Goal: Task Accomplishment & Management: Manage account settings

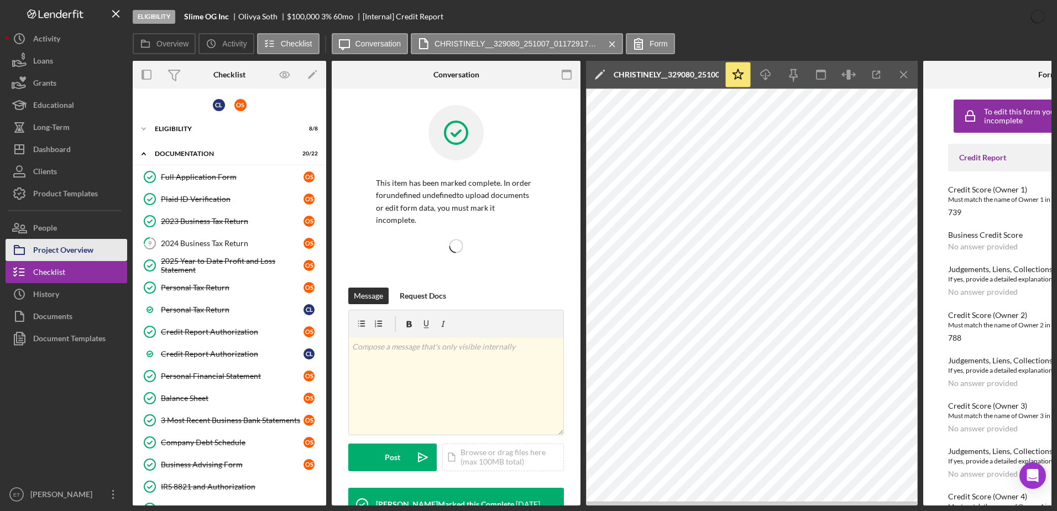
scroll to position [171, 0]
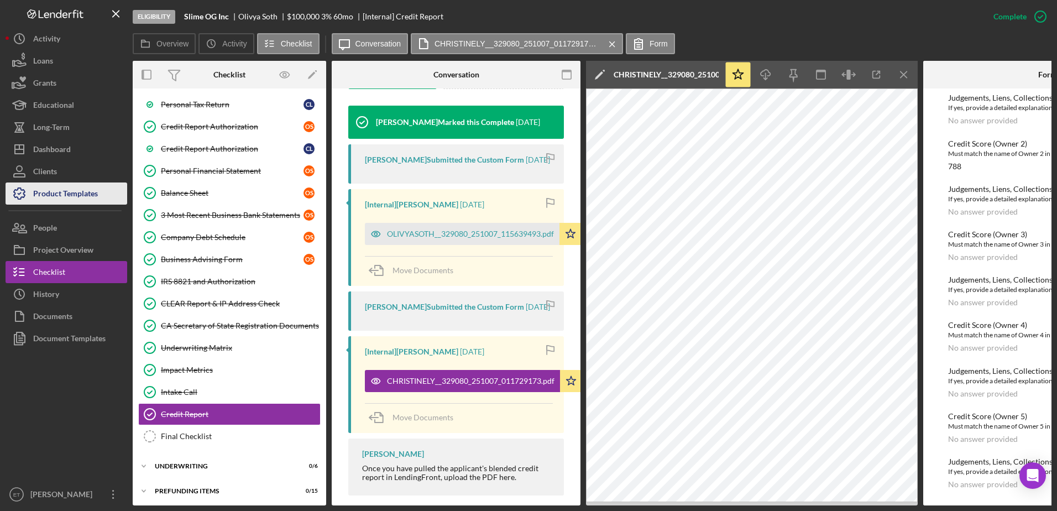
click at [60, 198] on div "Product Templates" at bounding box center [65, 194] width 65 height 25
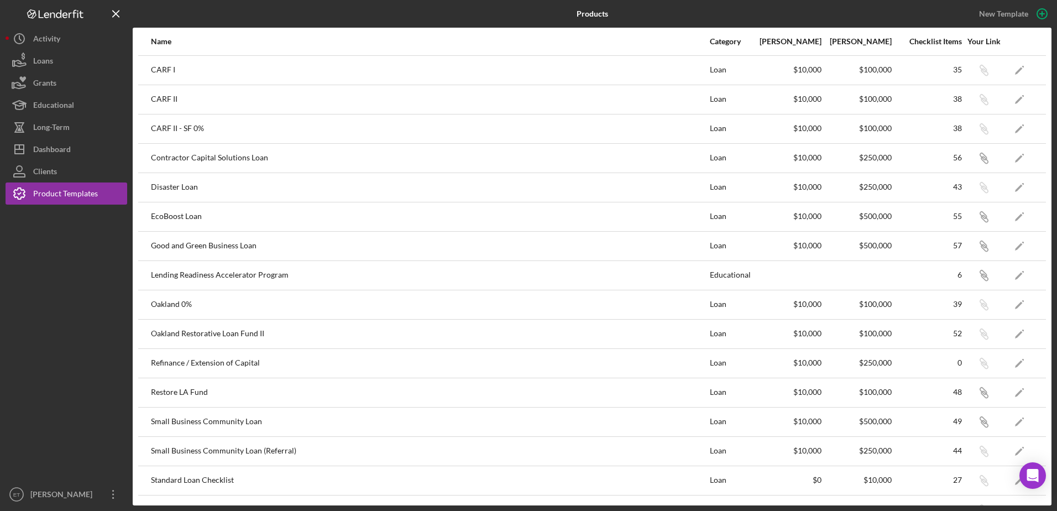
scroll to position [25, 0]
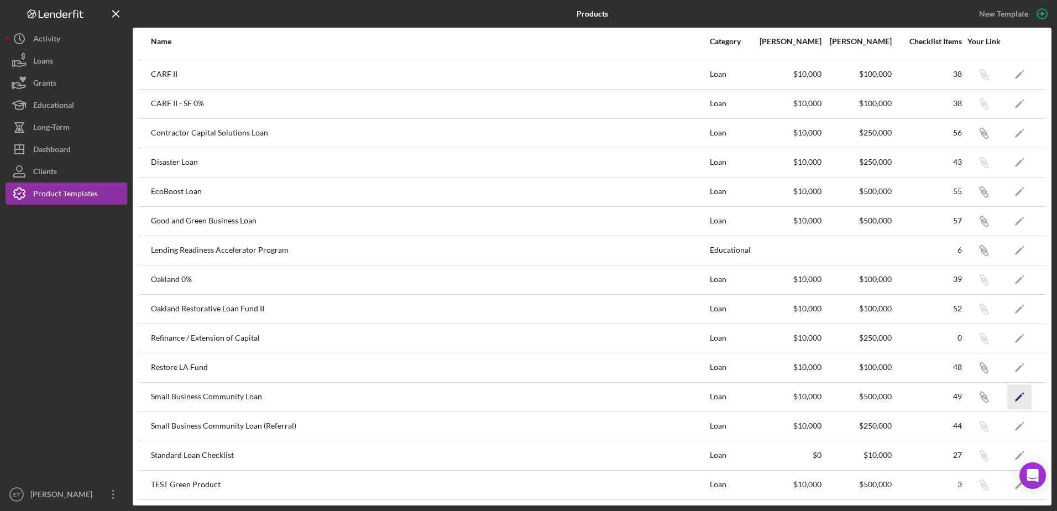
click at [1007, 399] on icon "Icon/Edit" at bounding box center [1019, 396] width 25 height 25
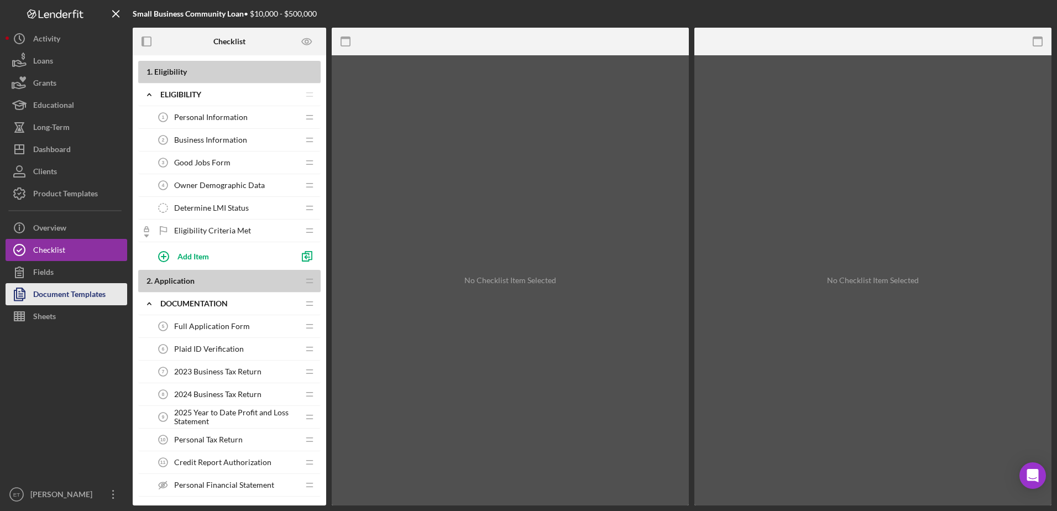
click at [95, 295] on div "Document Templates" at bounding box center [69, 295] width 72 height 25
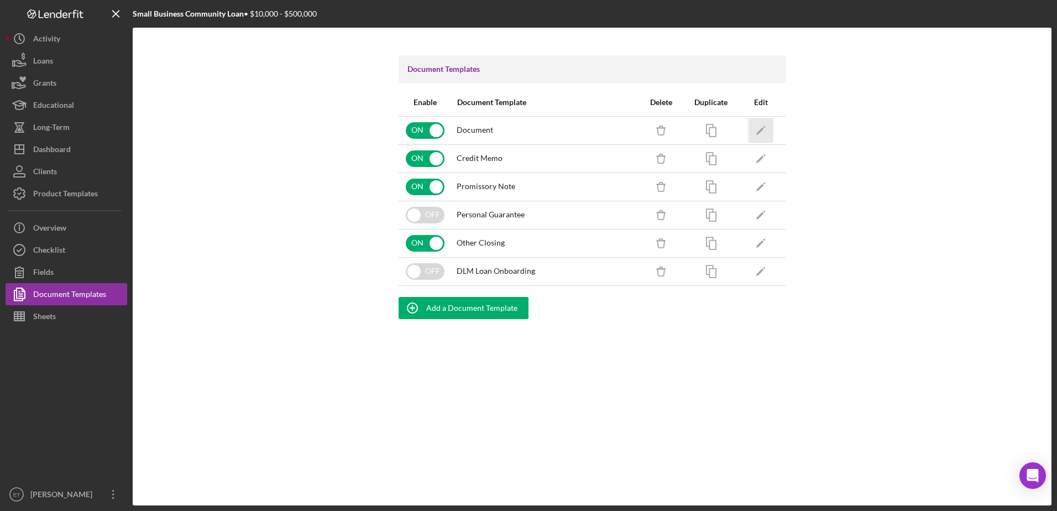
click at [760, 133] on polygon "button" at bounding box center [760, 131] width 8 height 8
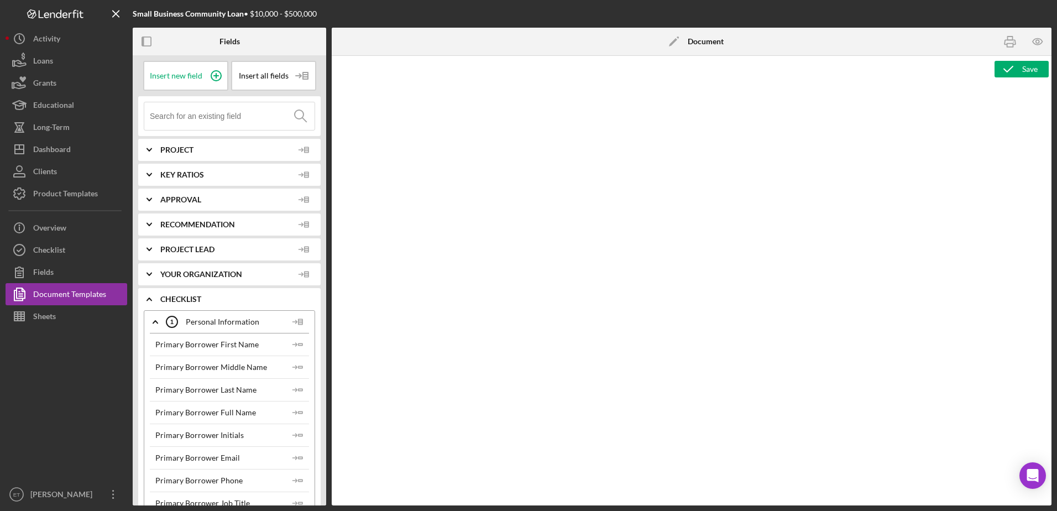
type textarea "<h1 style="text-align: center;">Full Application Form</h1> <h2 style="text-alig…"
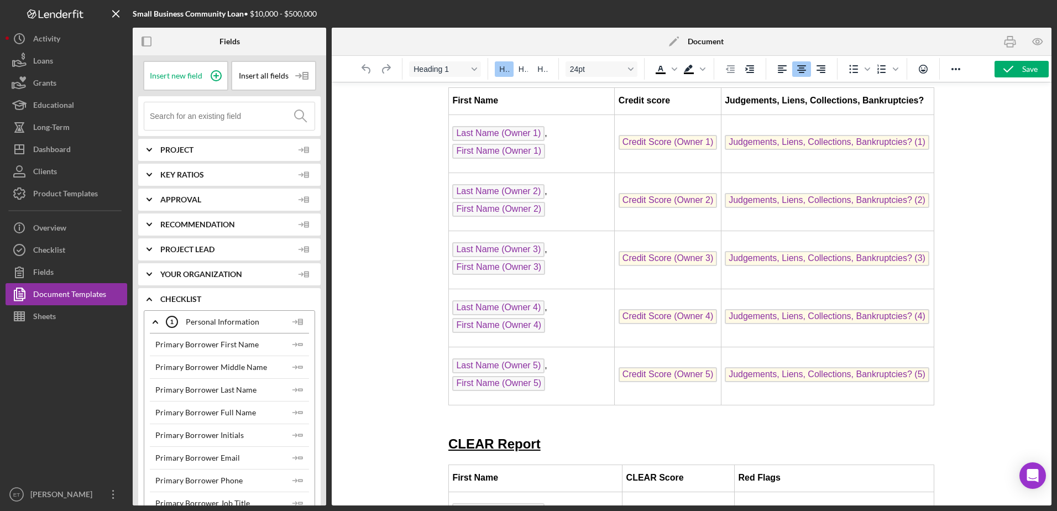
scroll to position [5125, 0]
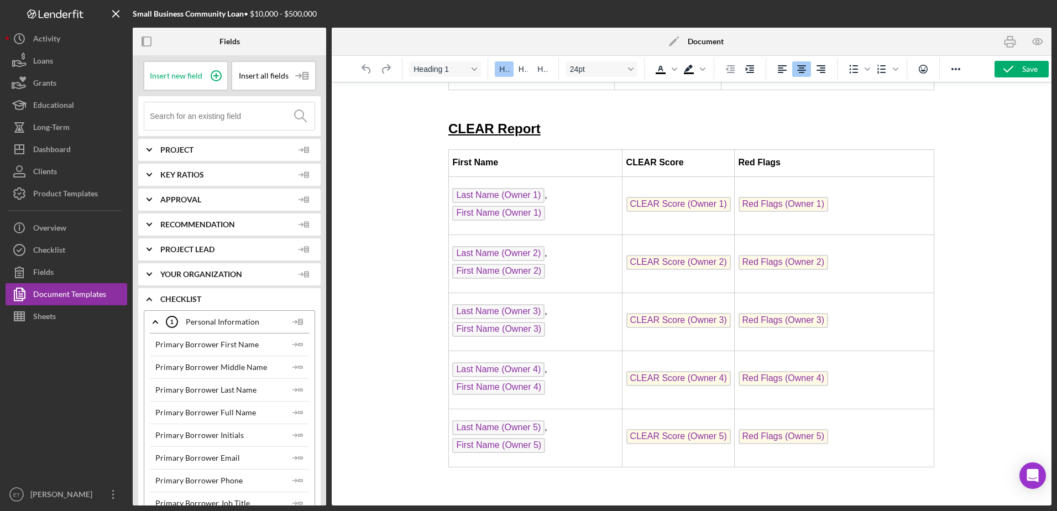
click at [671, 41] on icon "Icon/Edit" at bounding box center [674, 42] width 28 height 28
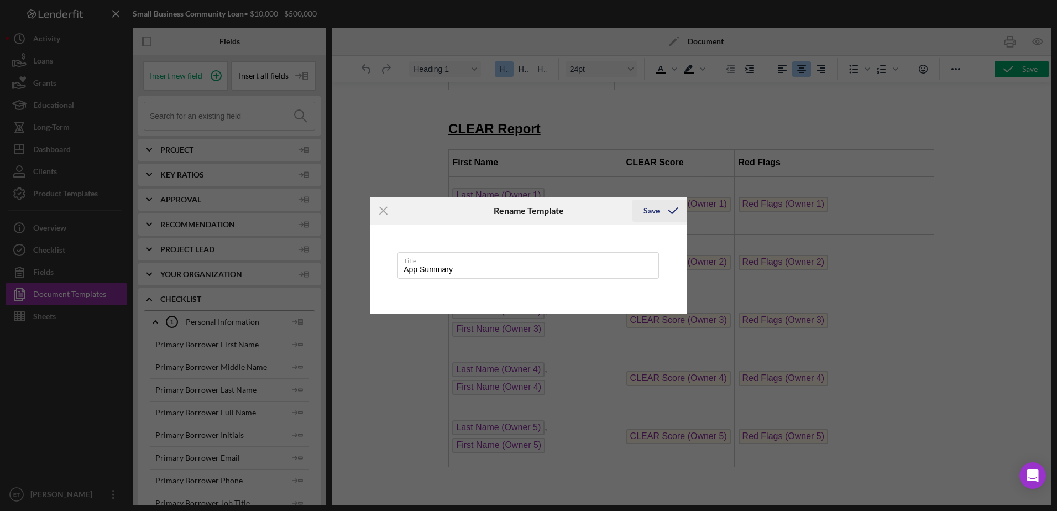
type input "App Summary"
click at [649, 208] on div "Save" at bounding box center [652, 211] width 16 height 22
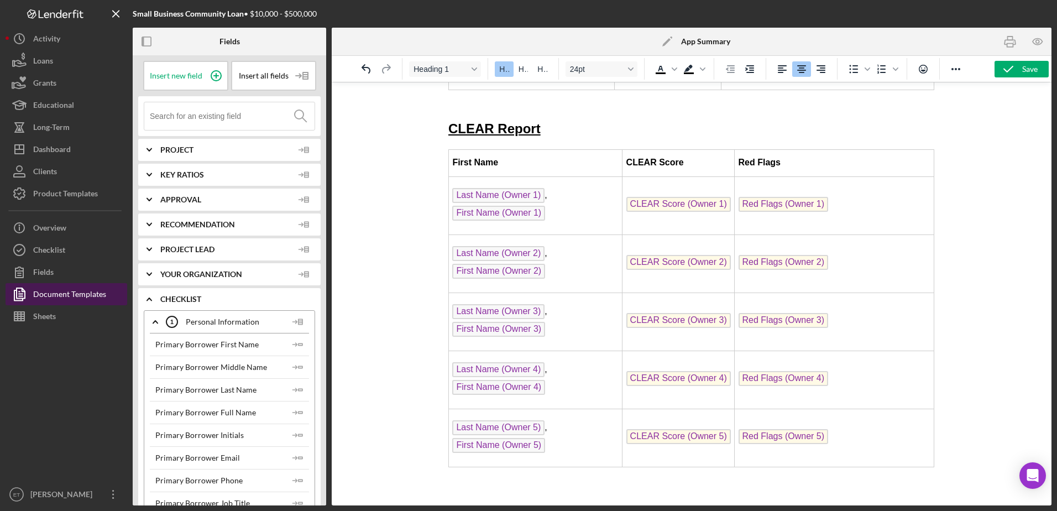
click at [61, 294] on div "Document Templates" at bounding box center [69, 295] width 73 height 25
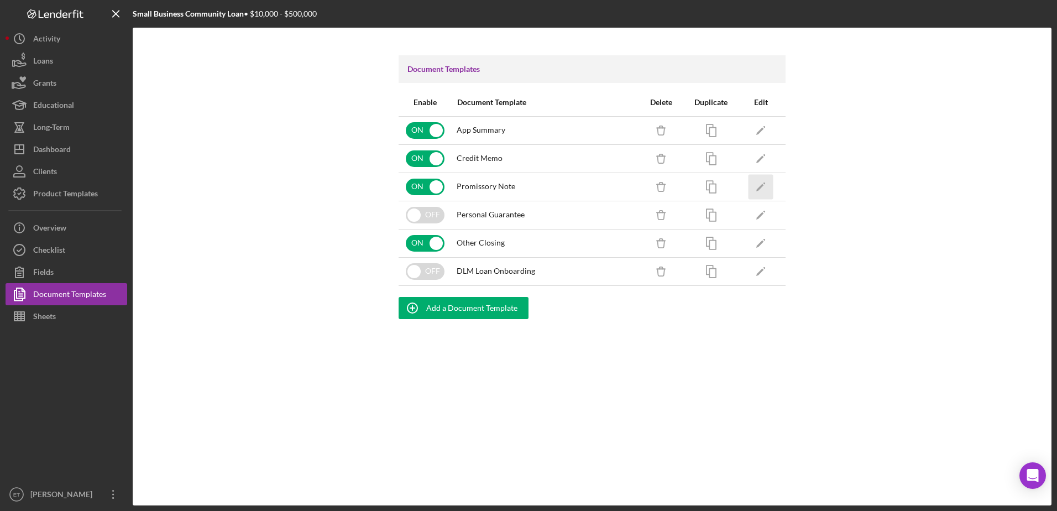
click at [761, 188] on polygon "button" at bounding box center [760, 188] width 8 height 8
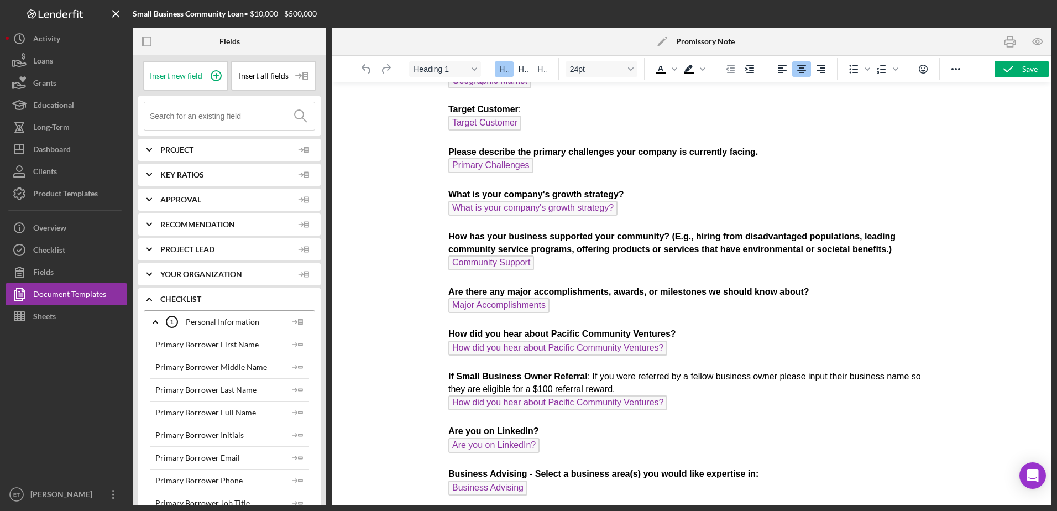
scroll to position [495, 0]
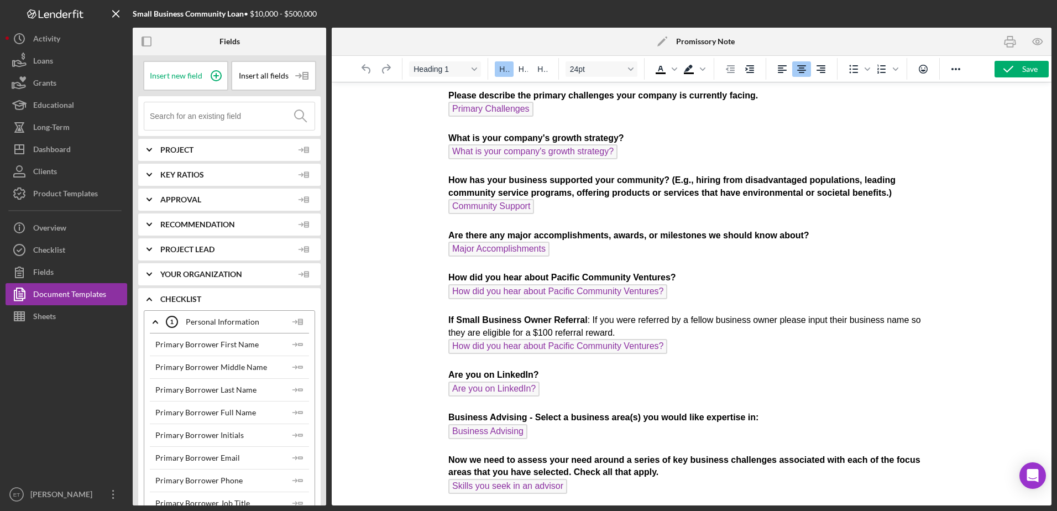
click at [658, 40] on icon "Icon/Edit" at bounding box center [663, 42] width 28 height 28
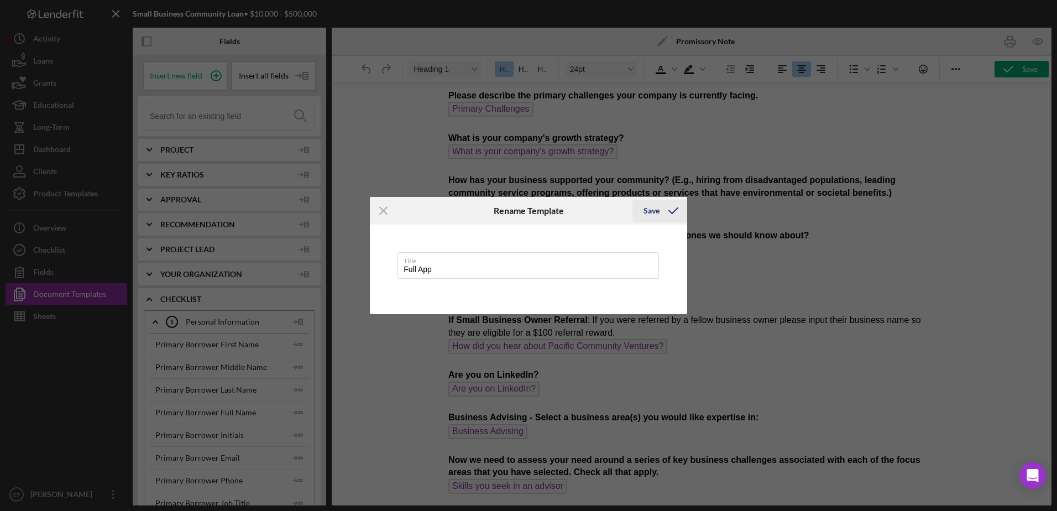
click at [654, 210] on div "Save" at bounding box center [652, 211] width 16 height 22
type input "Full App"
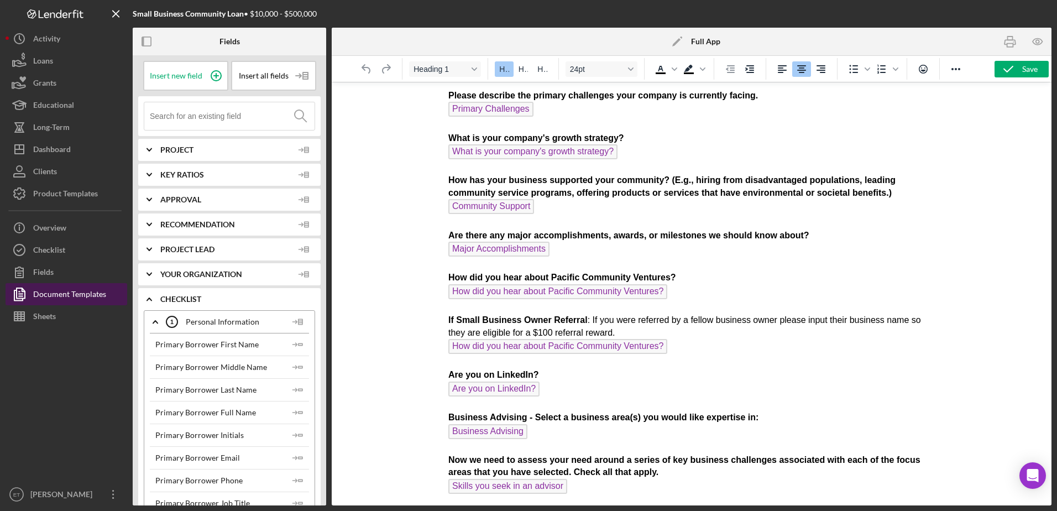
click at [90, 296] on div "Document Templates" at bounding box center [69, 295] width 73 height 25
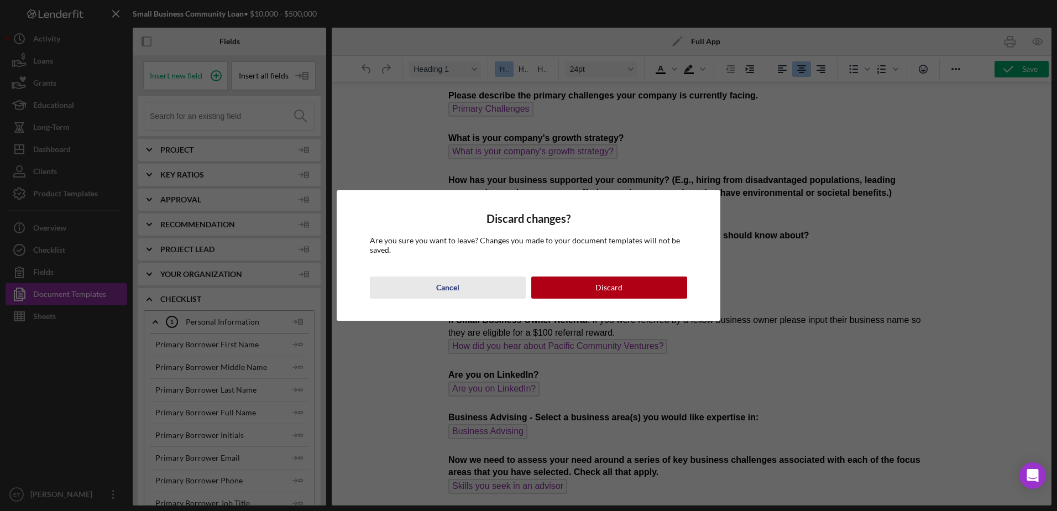
click at [472, 291] on button "Cancel" at bounding box center [448, 287] width 156 height 22
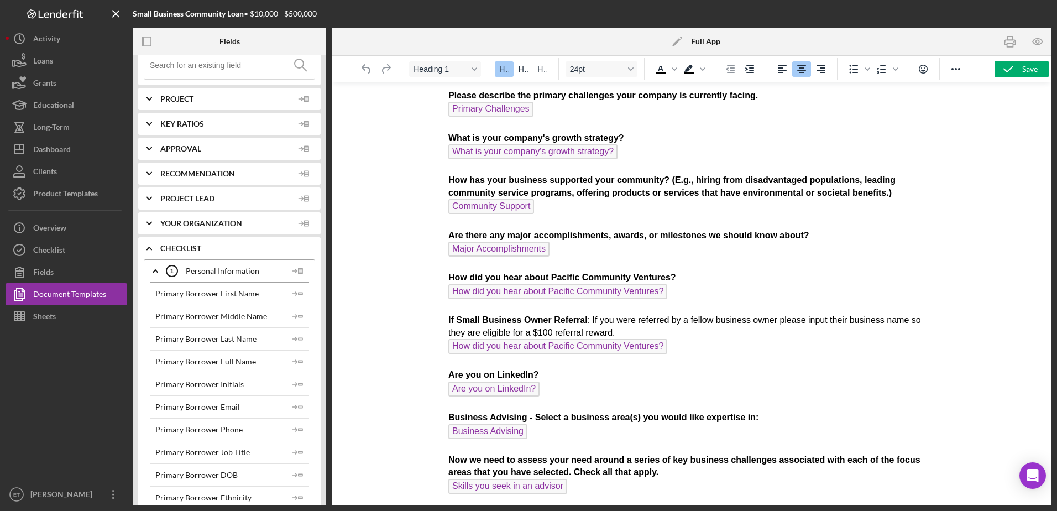
scroll to position [166, 0]
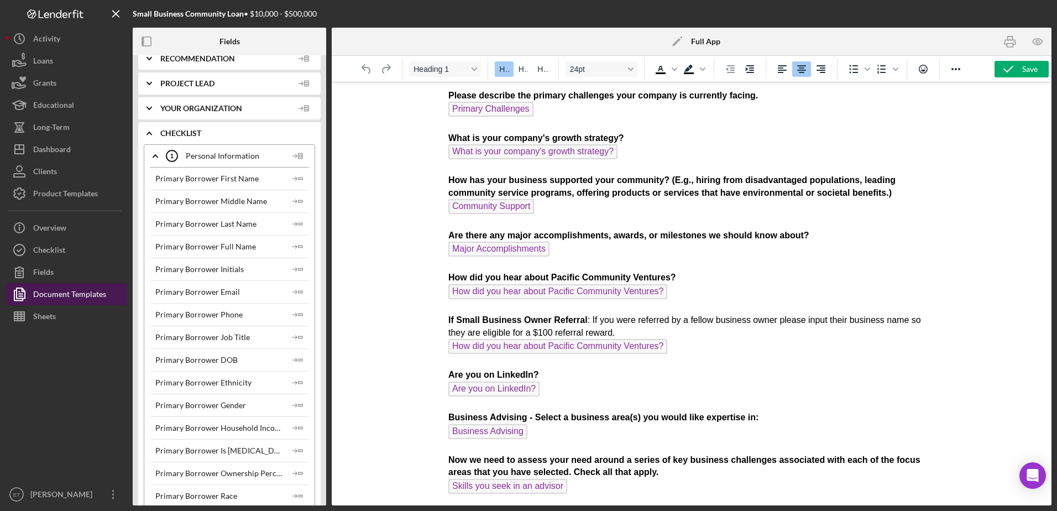
click at [83, 297] on div "Document Templates" at bounding box center [69, 295] width 73 height 25
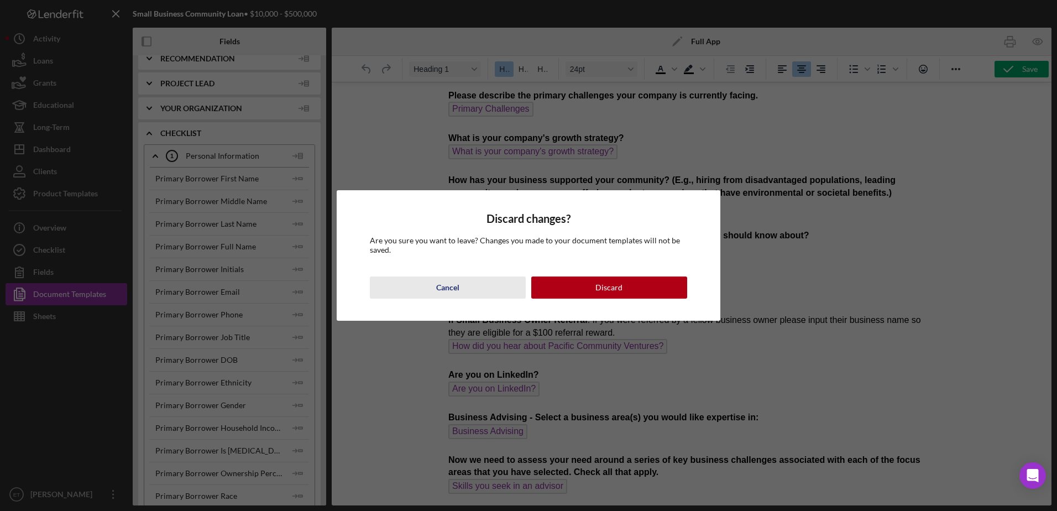
click at [466, 285] on button "Cancel" at bounding box center [448, 287] width 156 height 22
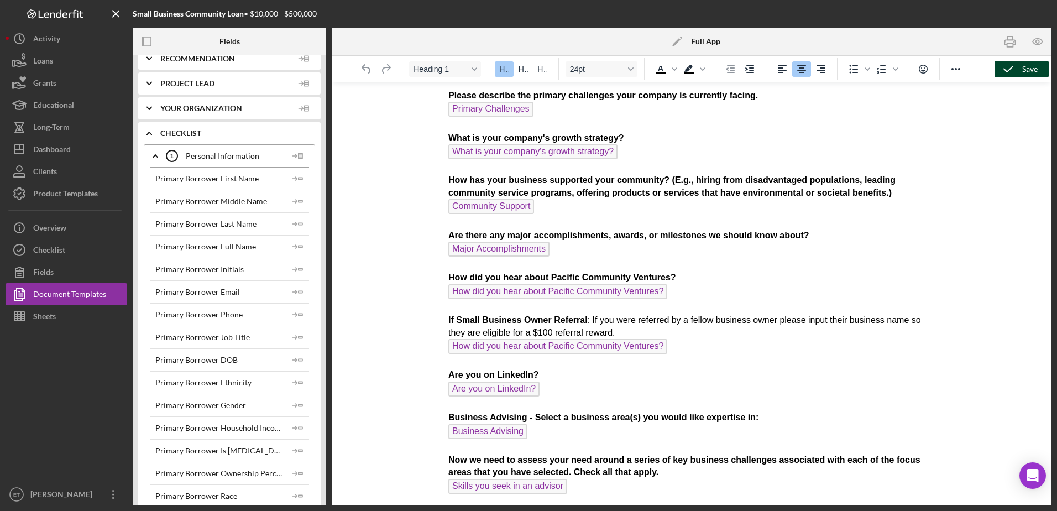
click at [1028, 73] on div "Save" at bounding box center [1029, 69] width 15 height 17
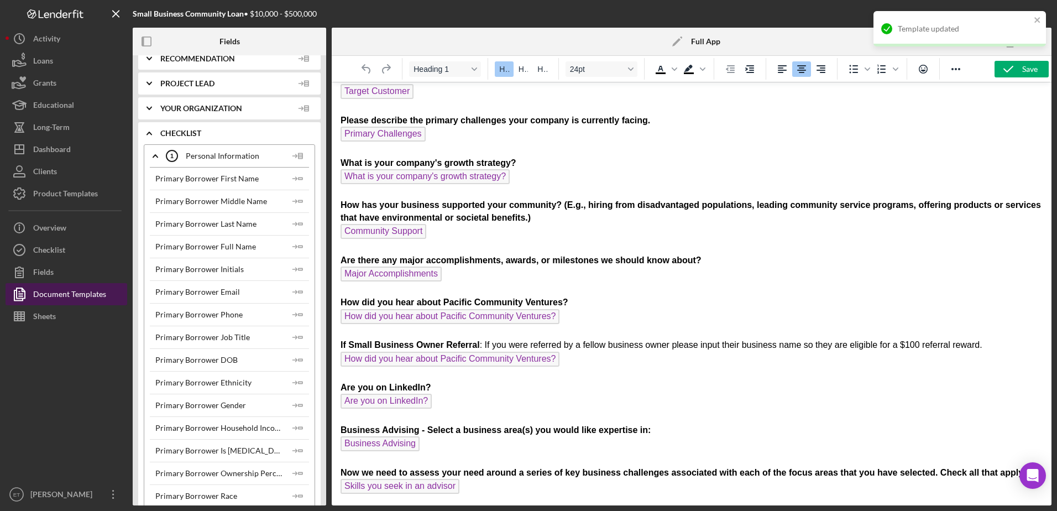
click at [81, 298] on div "Document Templates" at bounding box center [69, 295] width 73 height 25
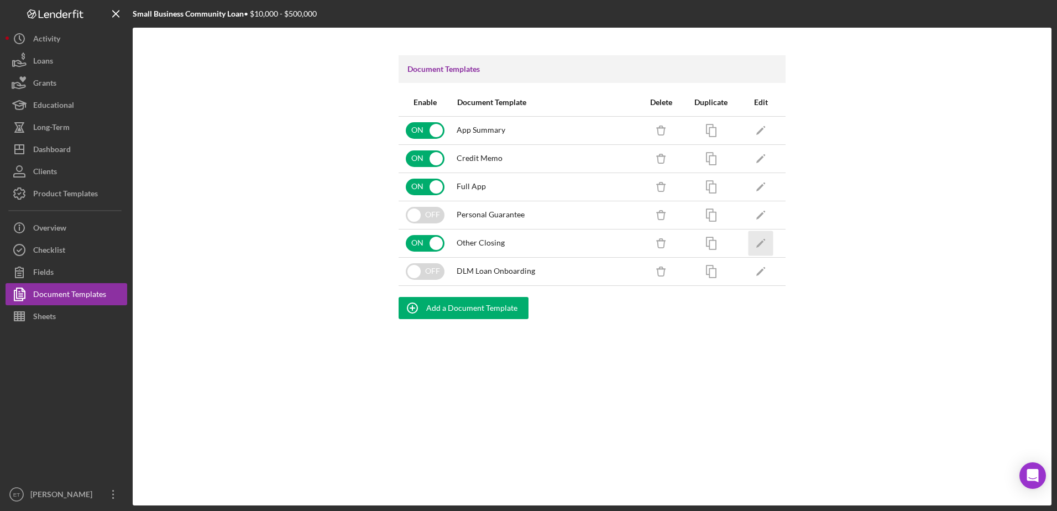
click at [764, 250] on icon "Icon/Edit" at bounding box center [761, 243] width 25 height 25
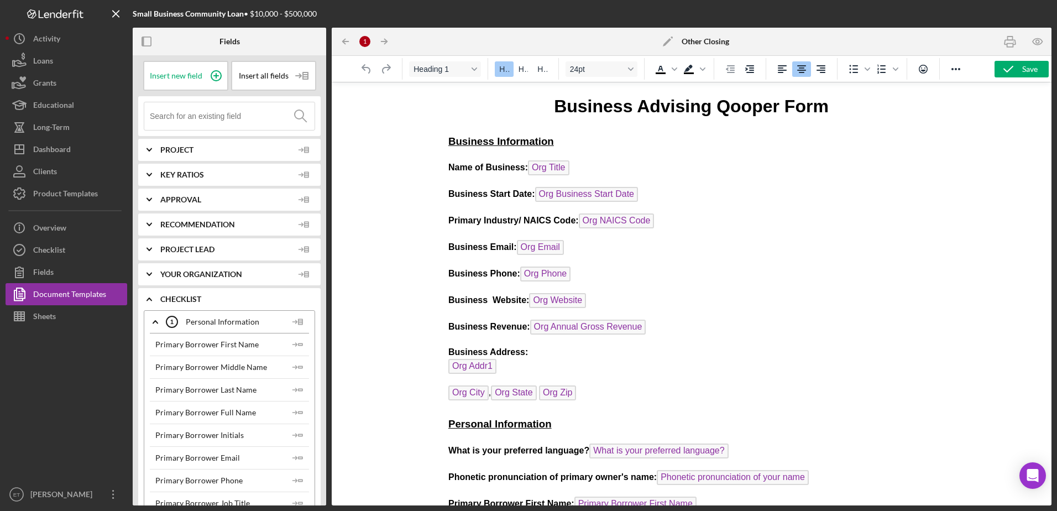
click at [673, 45] on icon "Icon/Edit" at bounding box center [668, 42] width 28 height 28
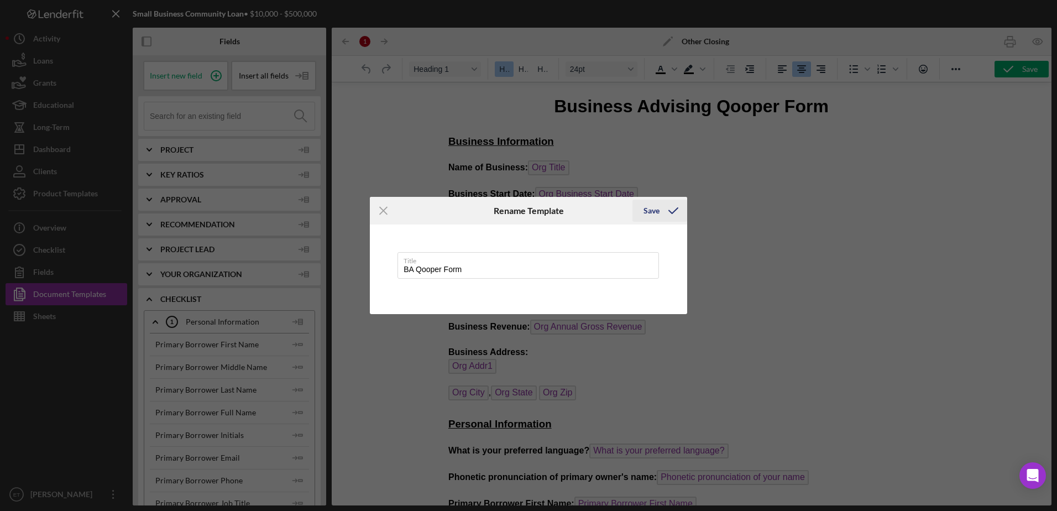
click at [664, 211] on icon "submit" at bounding box center [674, 211] width 28 height 28
type input "BA Qooper Form"
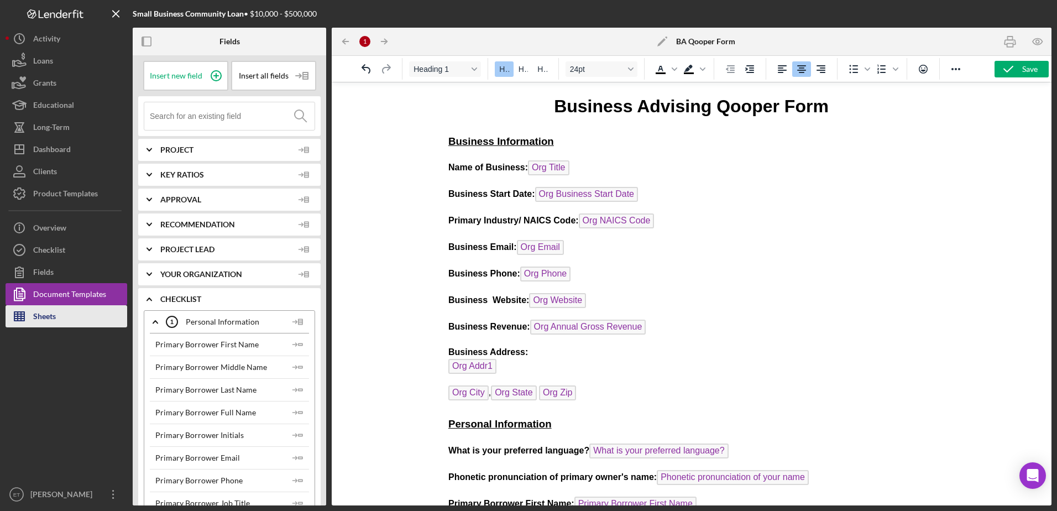
click at [50, 316] on div "Sheets" at bounding box center [44, 317] width 23 height 25
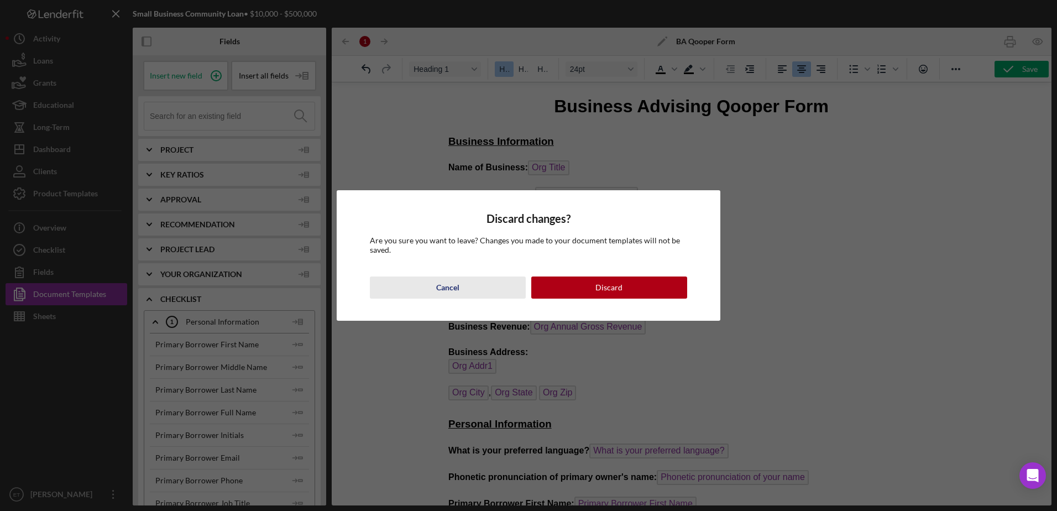
click at [437, 295] on div "Cancel" at bounding box center [447, 287] width 23 height 22
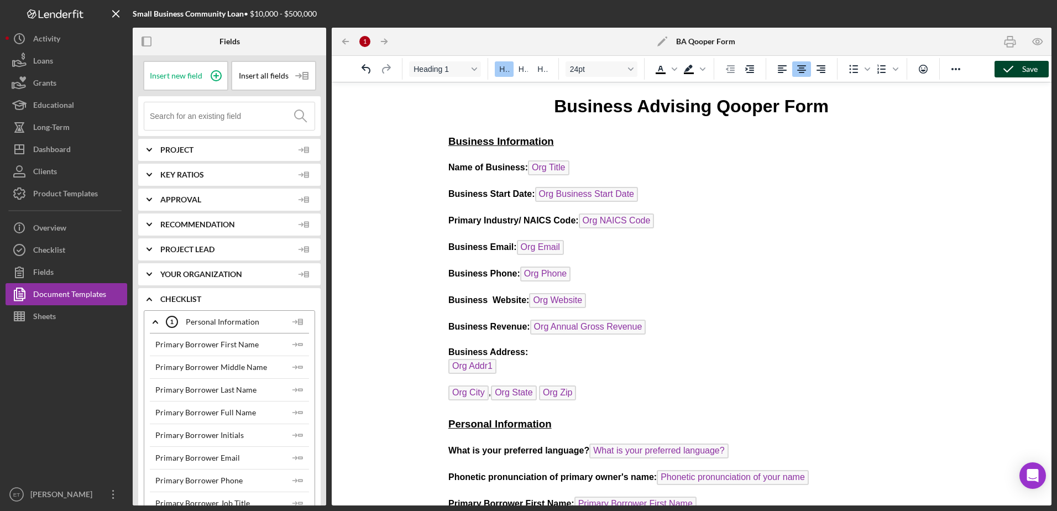
click at [1015, 77] on icon "button" at bounding box center [1009, 69] width 28 height 28
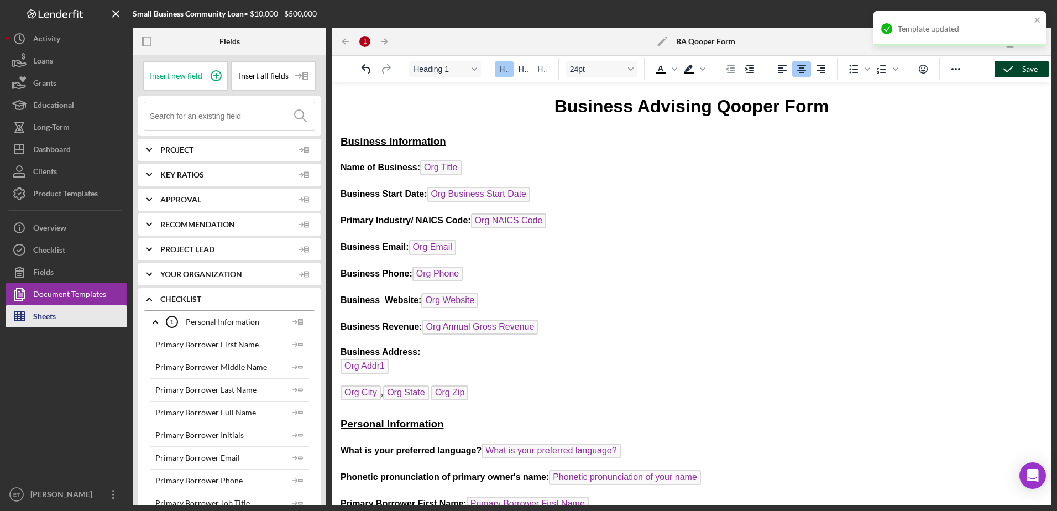
click at [88, 323] on button "Sheets" at bounding box center [67, 316] width 122 height 22
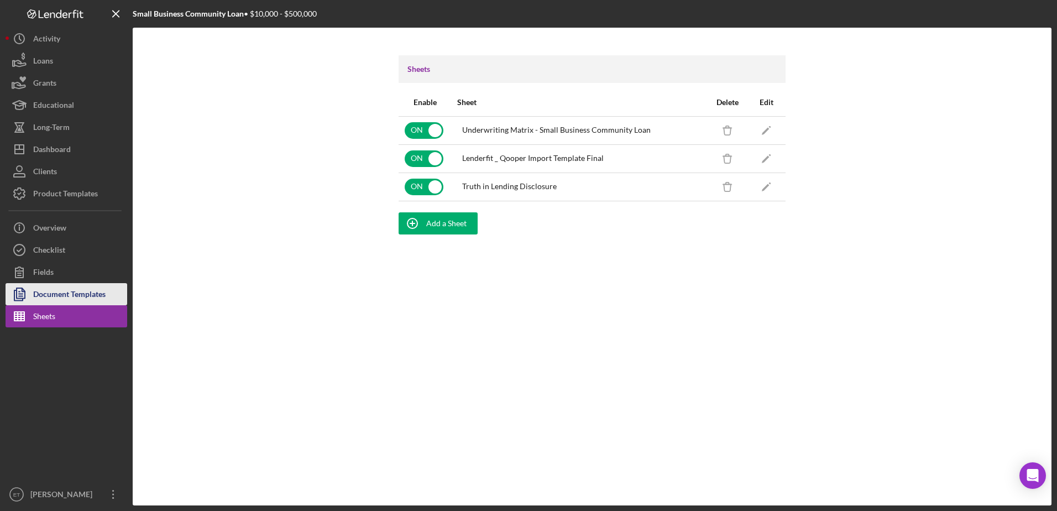
click at [54, 288] on div "Document Templates" at bounding box center [69, 295] width 72 height 25
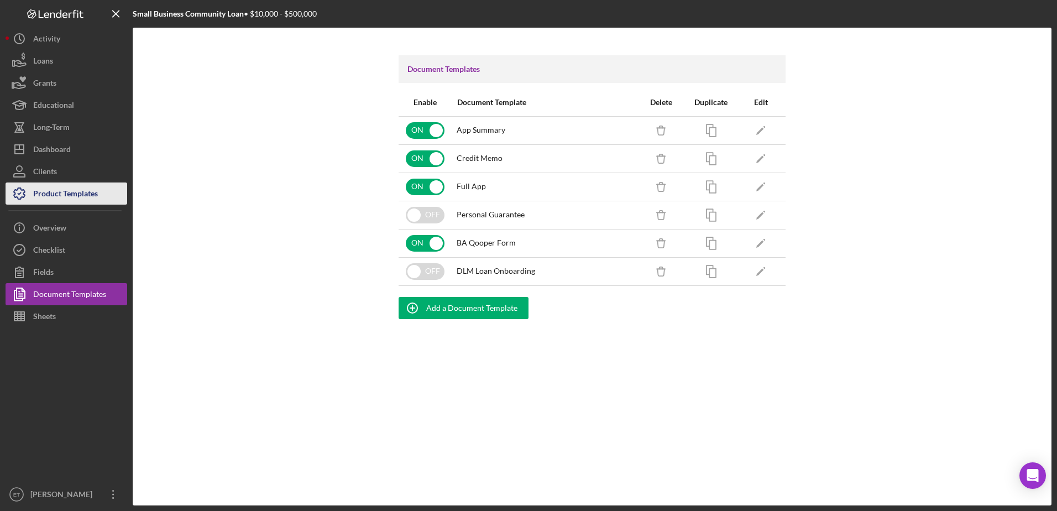
click at [77, 195] on div "Product Templates" at bounding box center [65, 194] width 65 height 25
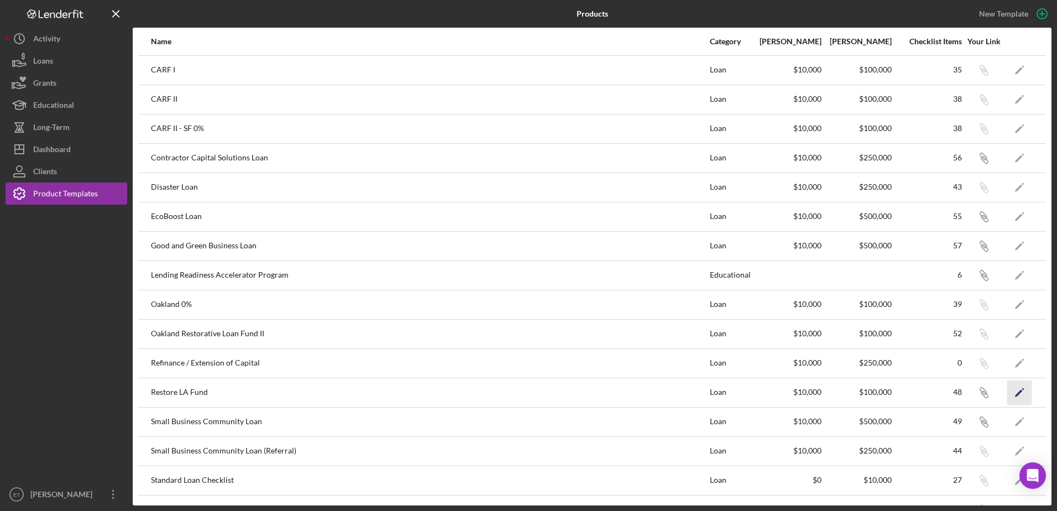
click at [1020, 398] on icon "Icon/Edit" at bounding box center [1019, 392] width 25 height 25
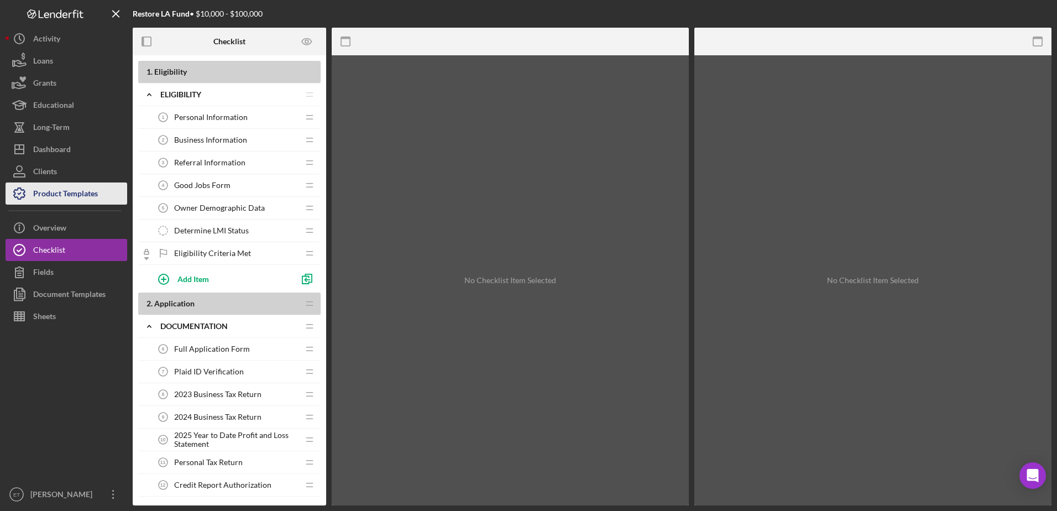
click at [80, 194] on div "Product Templates" at bounding box center [65, 194] width 65 height 25
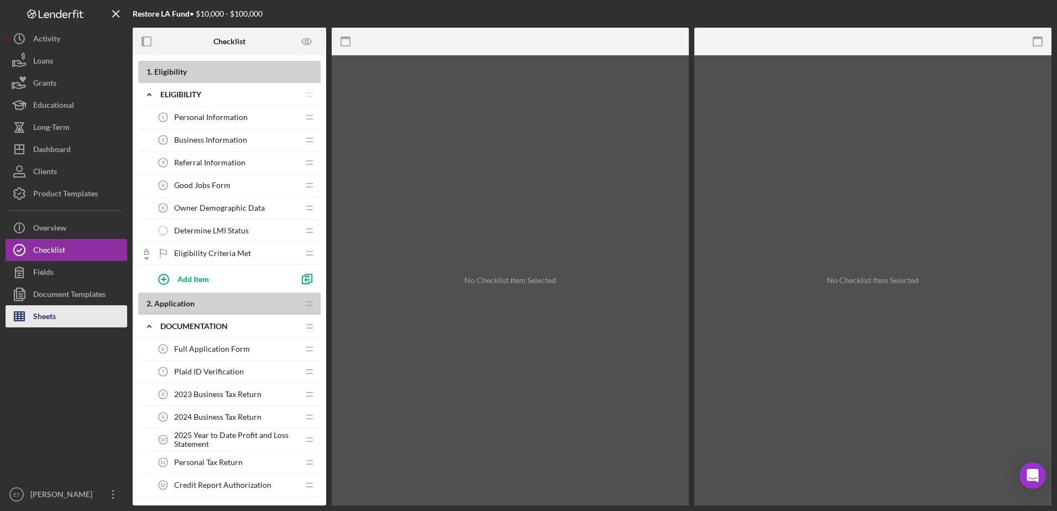
click at [57, 312] on button "Sheets" at bounding box center [67, 316] width 122 height 22
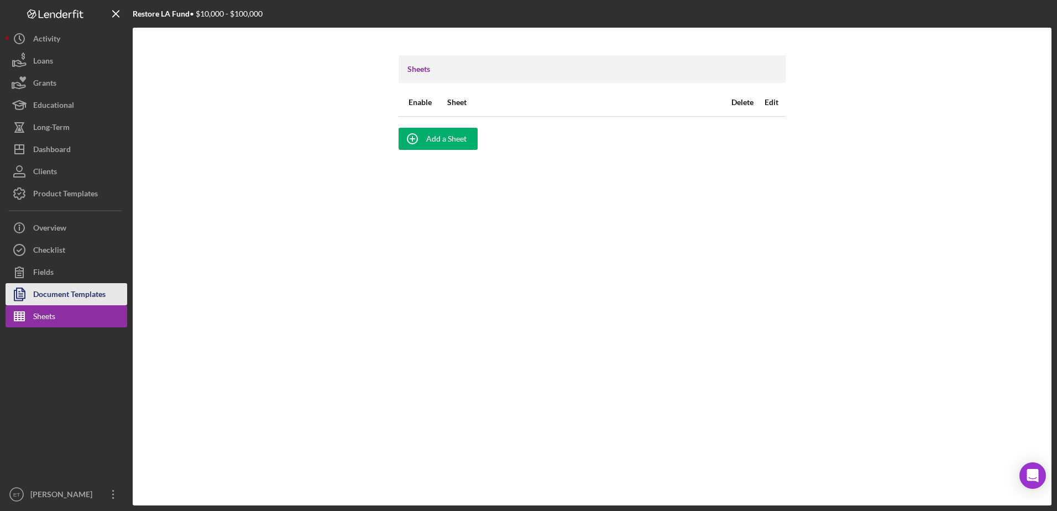
click at [66, 295] on div "Document Templates" at bounding box center [69, 295] width 72 height 25
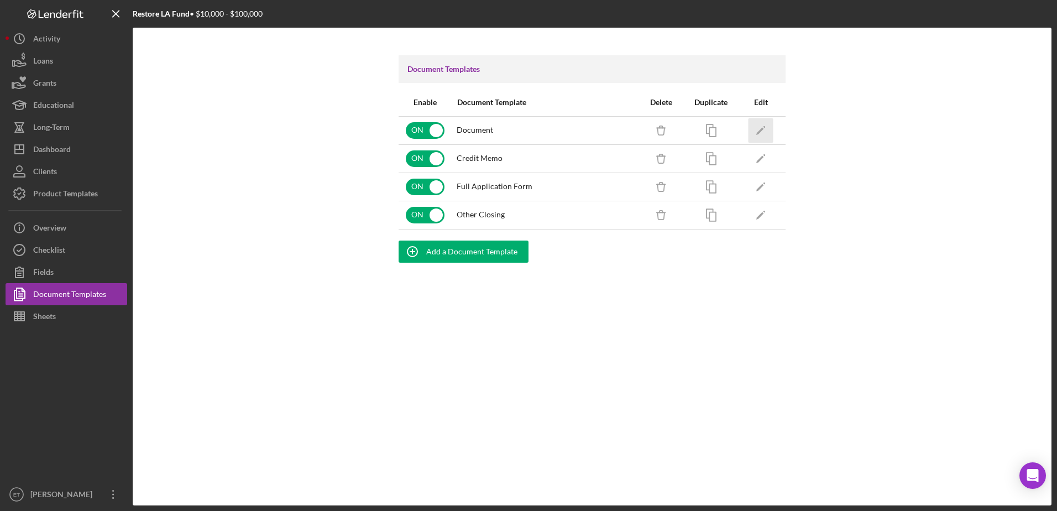
click at [760, 128] on icon "Icon/Edit" at bounding box center [761, 130] width 25 height 25
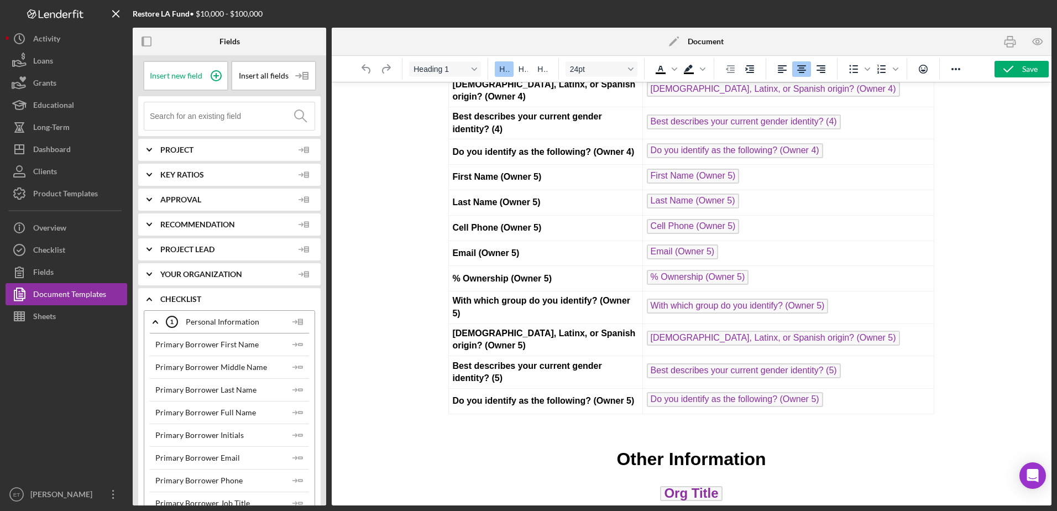
scroll to position [5746, 0]
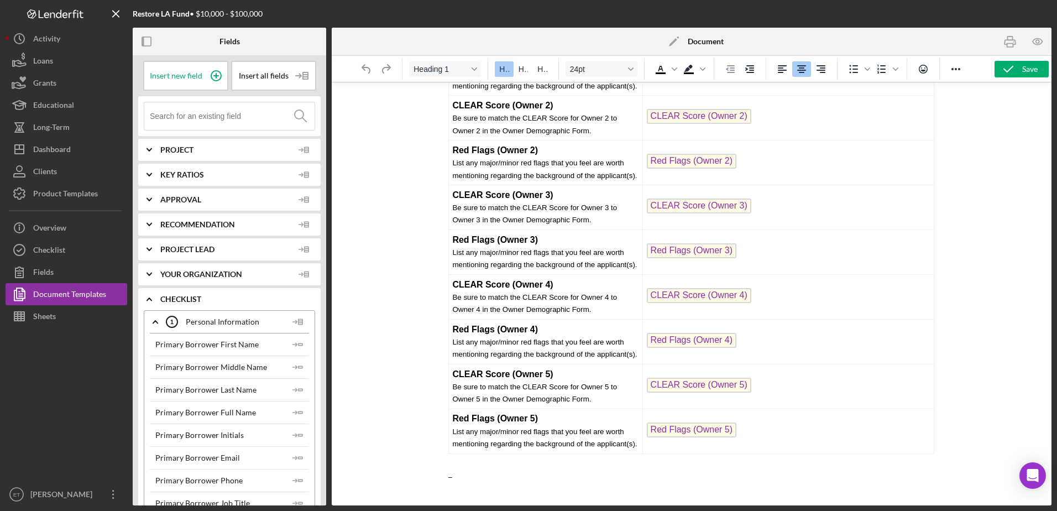
click at [672, 41] on icon "Icon/Edit" at bounding box center [674, 42] width 28 height 28
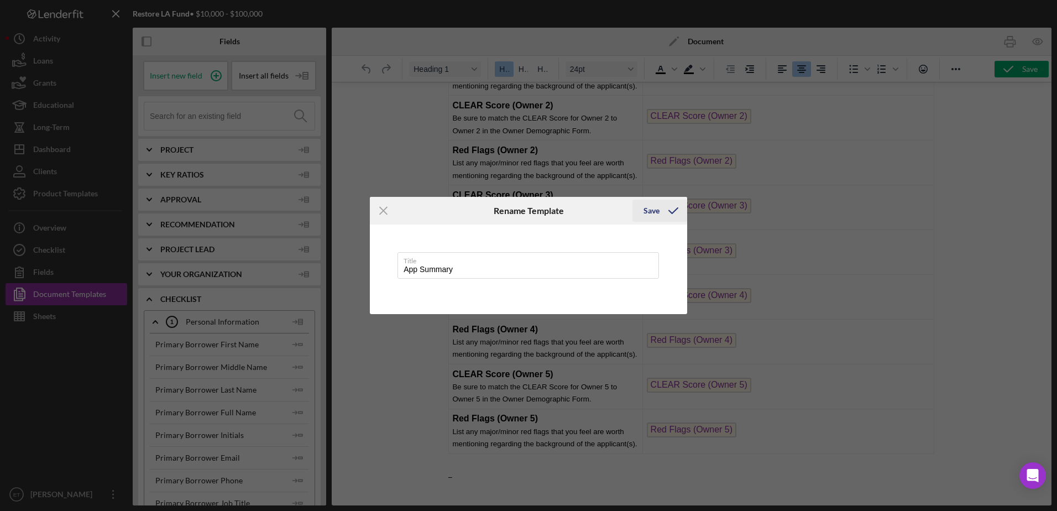
click at [677, 205] on icon "submit" at bounding box center [674, 211] width 28 height 28
type input "App Summary"
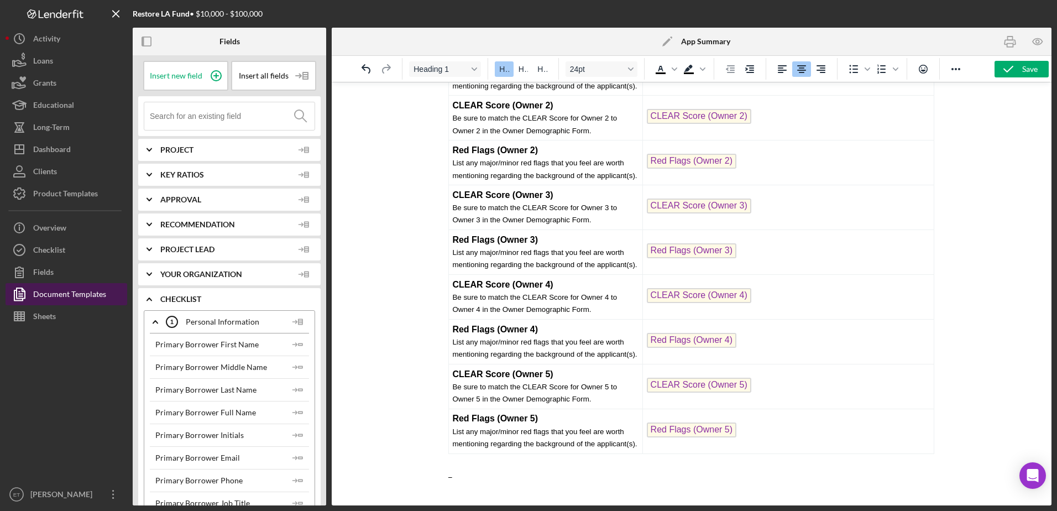
click at [89, 300] on div "Document Templates" at bounding box center [69, 295] width 73 height 25
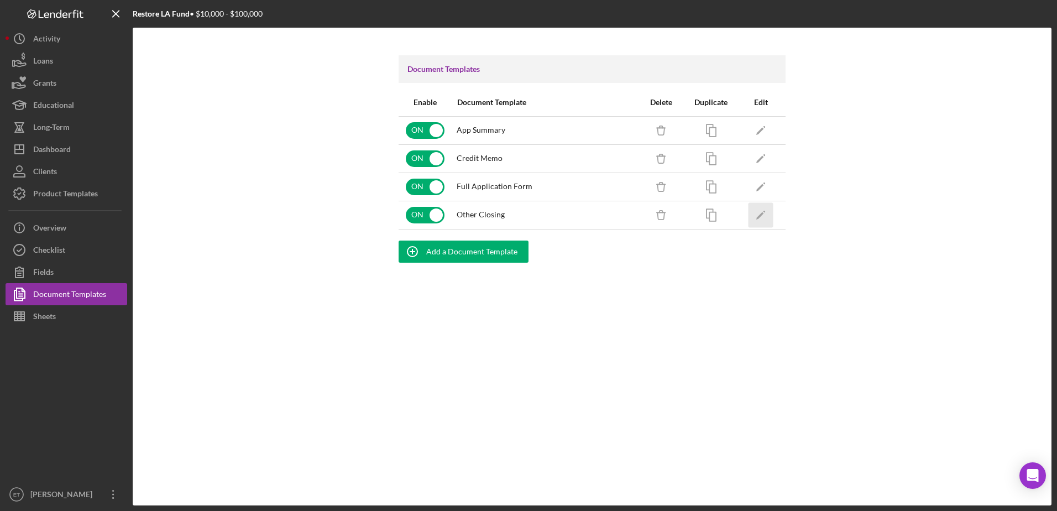
click at [764, 213] on icon "Icon/Edit" at bounding box center [761, 214] width 25 height 25
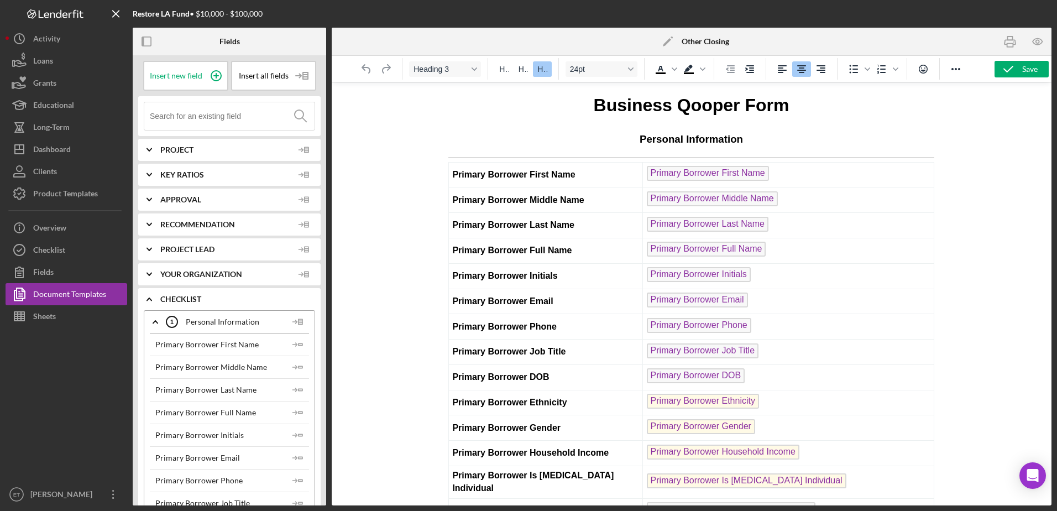
click at [669, 39] on polygon at bounding box center [667, 42] width 8 height 8
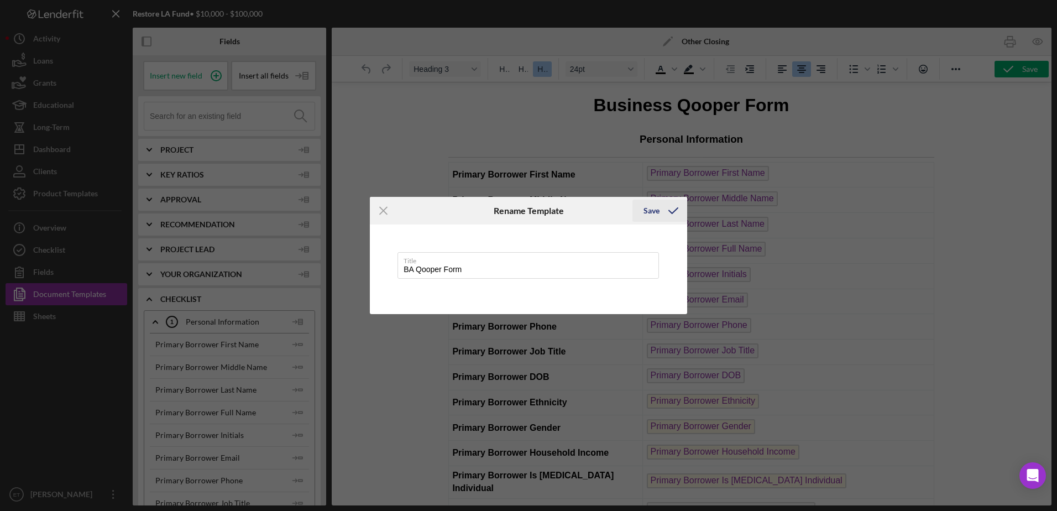
click at [650, 211] on div "Save" at bounding box center [652, 211] width 16 height 22
type input "BA Qooper Form"
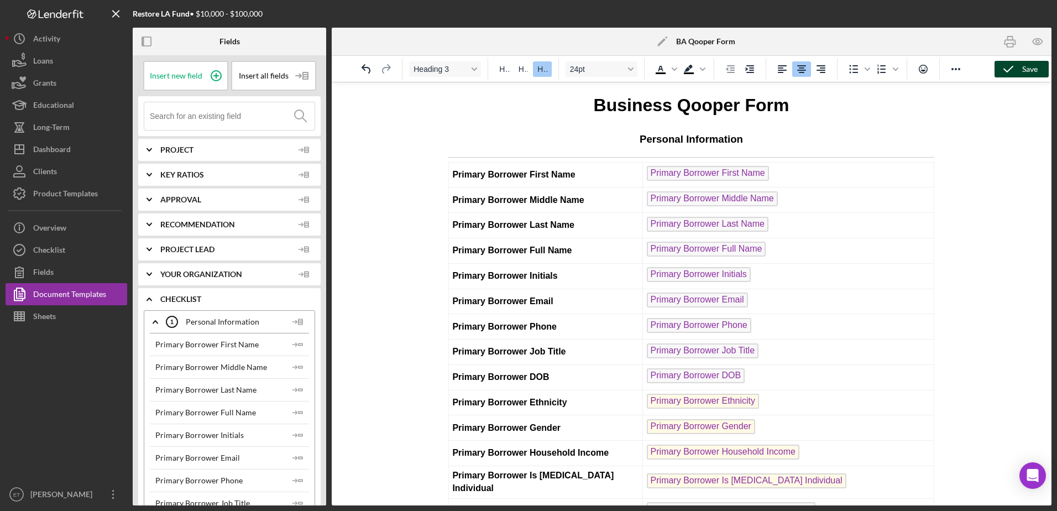
click at [1036, 64] on div "Save" at bounding box center [1029, 69] width 15 height 17
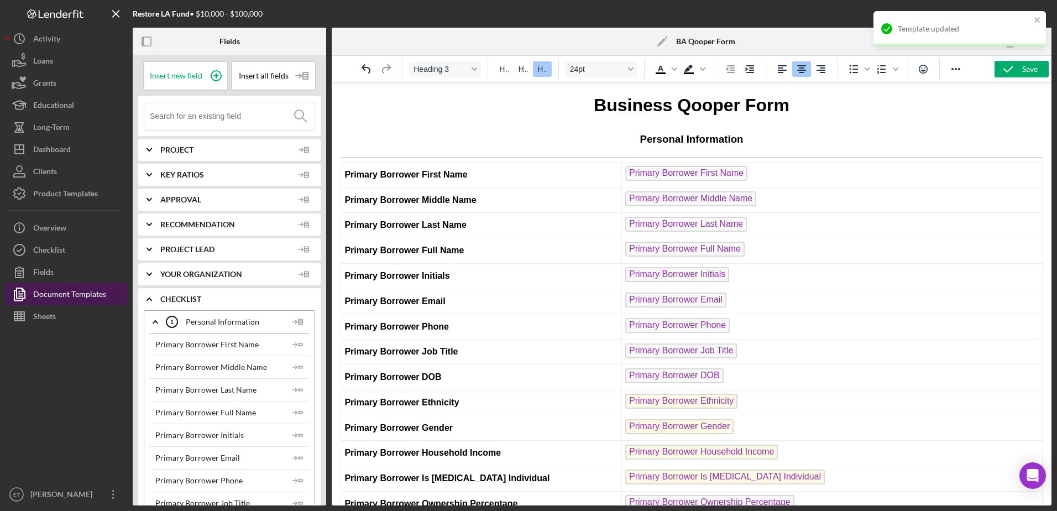
click at [46, 290] on div "Document Templates" at bounding box center [69, 295] width 73 height 25
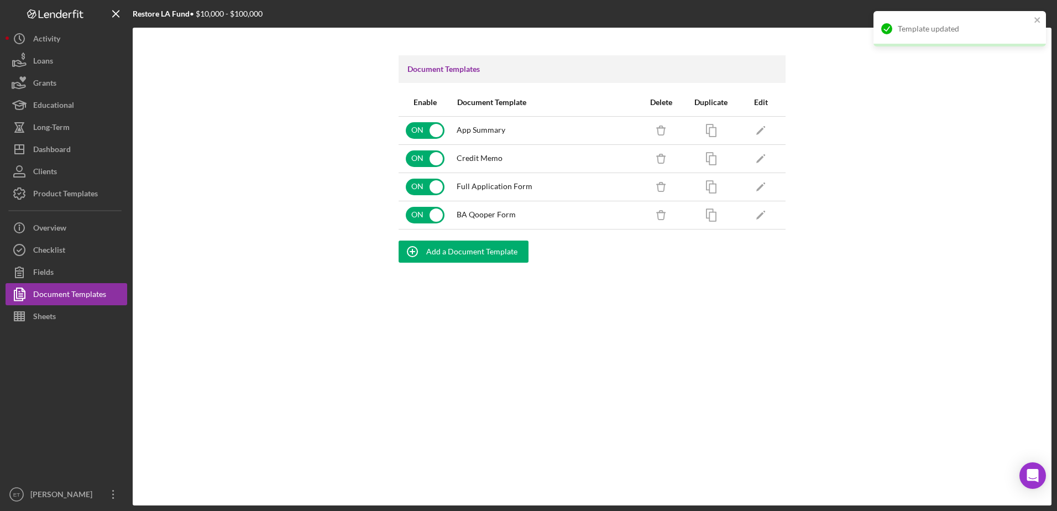
click at [343, 266] on div "Document Templates Enable Document Template Delete Duplicate Edit ON App Summar…" at bounding box center [592, 267] width 919 height 478
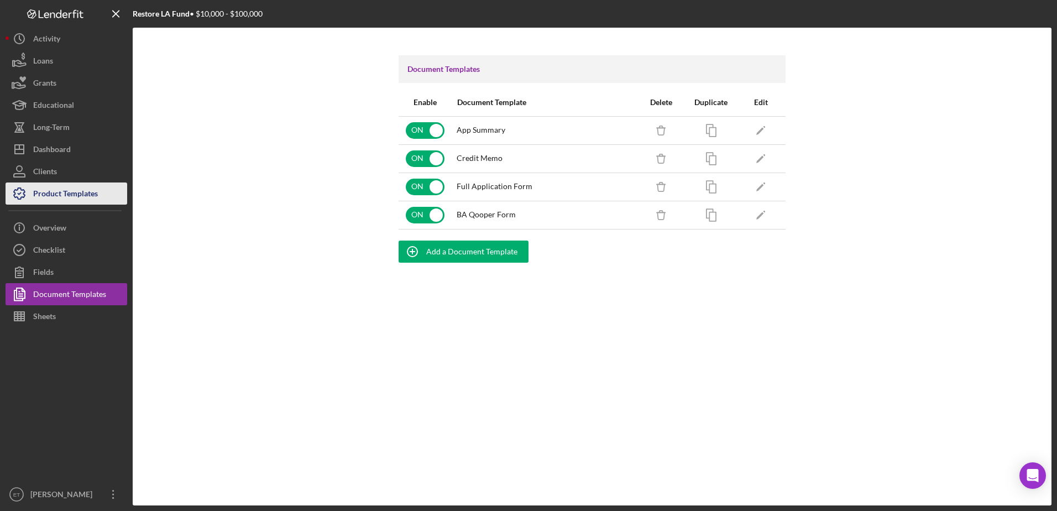
click at [33, 193] on div "Product Templates" at bounding box center [65, 194] width 65 height 25
